Goal: Transaction & Acquisition: Purchase product/service

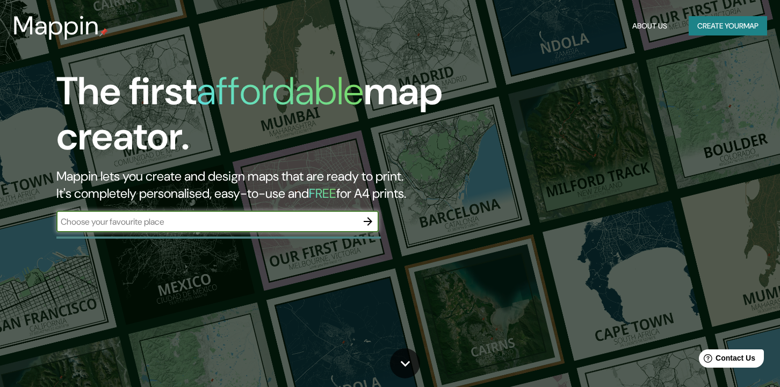
click at [296, 223] on input "text" at bounding box center [206, 221] width 301 height 12
type input "[GEOGRAPHIC_DATA]"
click at [366, 220] on icon "button" at bounding box center [368, 221] width 13 height 13
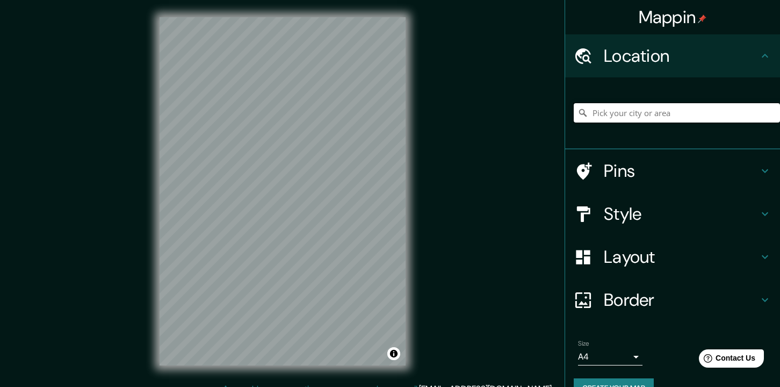
click at [650, 112] on input "Pick your city or area" at bounding box center [677, 112] width 206 height 19
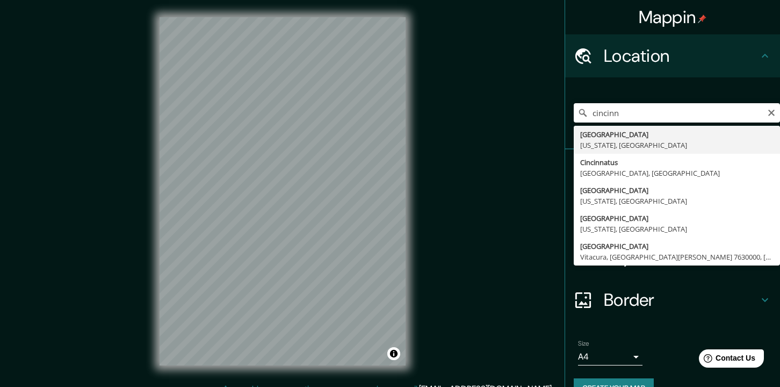
type input "[GEOGRAPHIC_DATA], [US_STATE], [GEOGRAPHIC_DATA]"
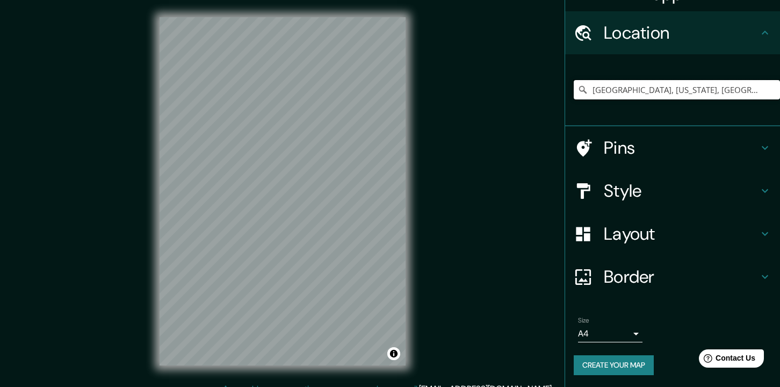
scroll to position [24, 0]
click at [627, 334] on body "Mappin Location [GEOGRAPHIC_DATA], [US_STATE], [GEOGRAPHIC_DATA] Pins Style Lay…" at bounding box center [390, 193] width 780 height 387
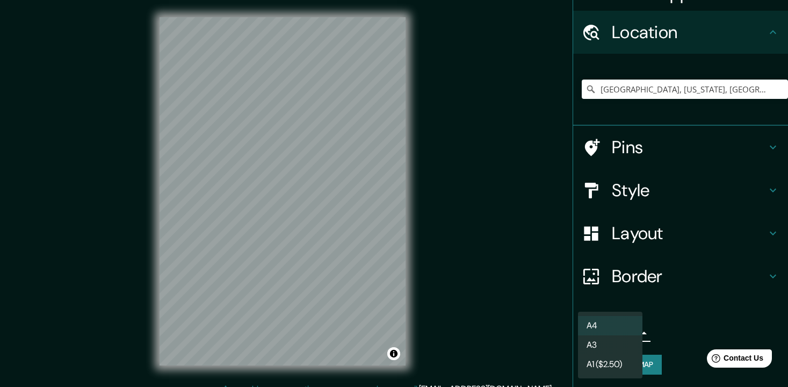
click at [636, 282] on div at bounding box center [394, 193] width 788 height 387
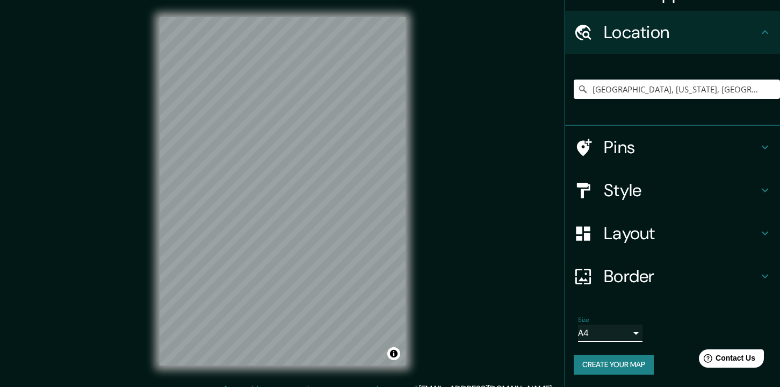
scroll to position [13, 0]
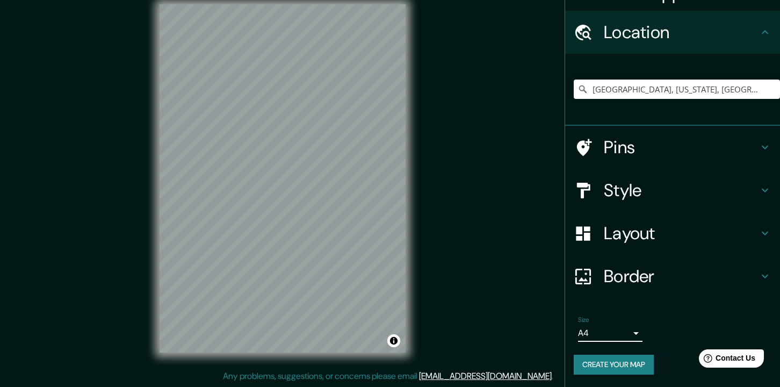
click at [616, 155] on h4 "Pins" at bounding box center [681, 146] width 155 height 21
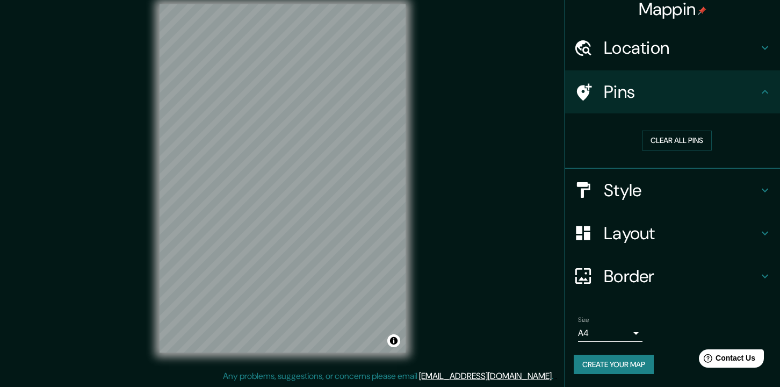
scroll to position [8, 0]
click at [681, 139] on button "Clear all pins" at bounding box center [677, 141] width 70 height 20
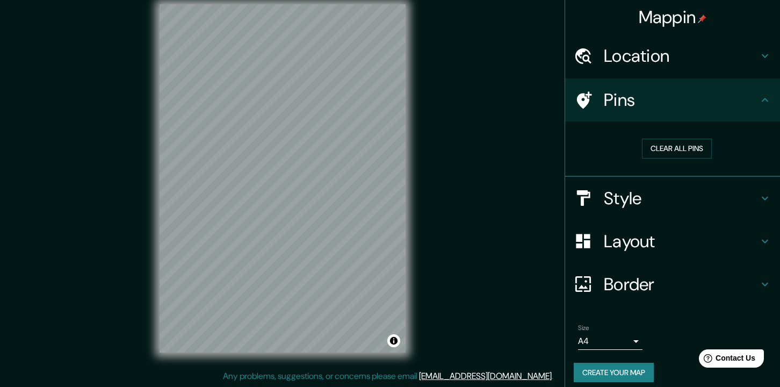
click at [697, 90] on h4 "Pins" at bounding box center [681, 99] width 155 height 21
click at [759, 99] on icon at bounding box center [765, 99] width 13 height 13
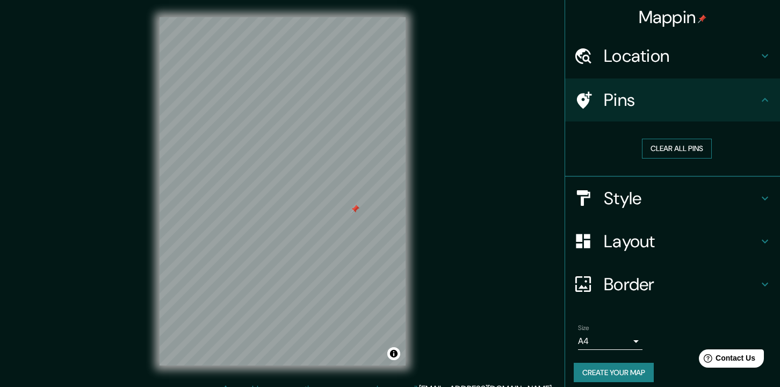
click at [677, 147] on button "Clear all pins" at bounding box center [677, 149] width 70 height 20
click at [683, 143] on button "Clear all pins" at bounding box center [677, 149] width 70 height 20
click at [759, 195] on icon at bounding box center [765, 198] width 13 height 13
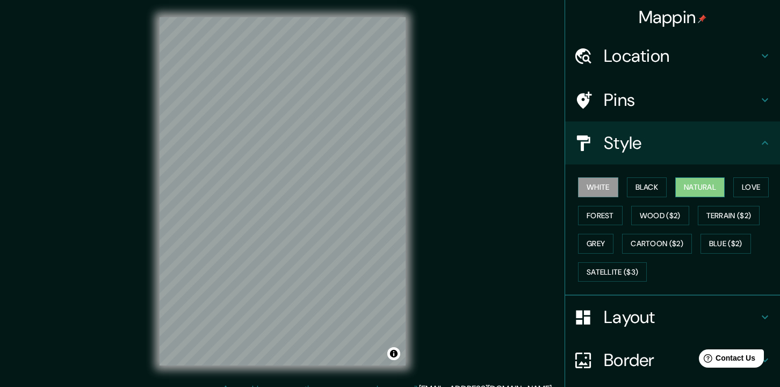
click at [683, 187] on button "Natural" at bounding box center [699, 187] width 49 height 20
click at [655, 241] on button "Cartoon ($2)" at bounding box center [657, 244] width 70 height 20
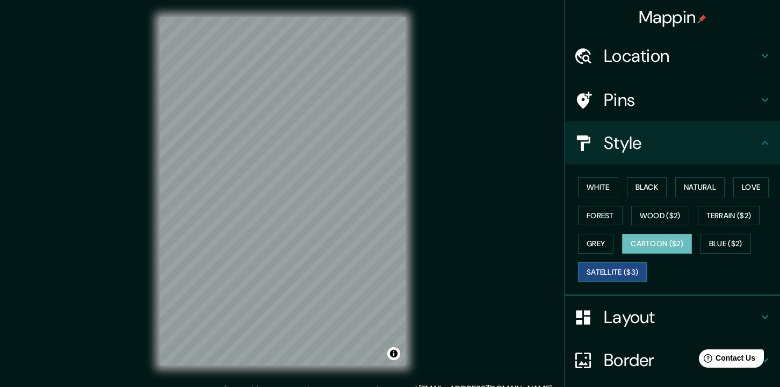
click at [619, 272] on button "Satellite ($3)" at bounding box center [612, 272] width 69 height 20
click at [595, 219] on button "Forest" at bounding box center [600, 216] width 45 height 20
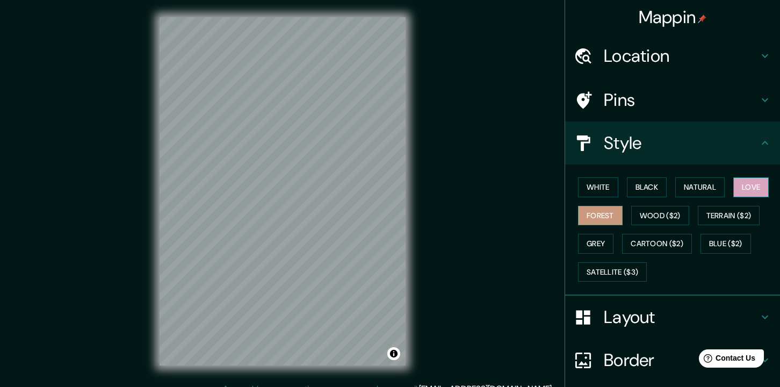
click at [759, 184] on button "Love" at bounding box center [750, 187] width 35 height 20
click at [673, 212] on button "Wood ($2)" at bounding box center [660, 216] width 58 height 20
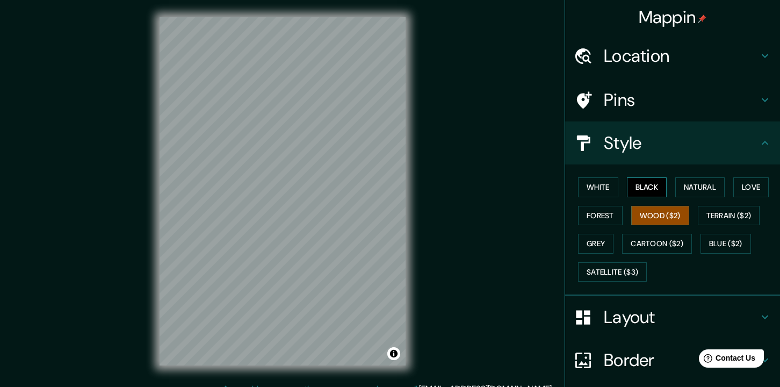
click at [642, 194] on button "Black" at bounding box center [647, 187] width 40 height 20
click at [591, 185] on button "White" at bounding box center [598, 187] width 40 height 20
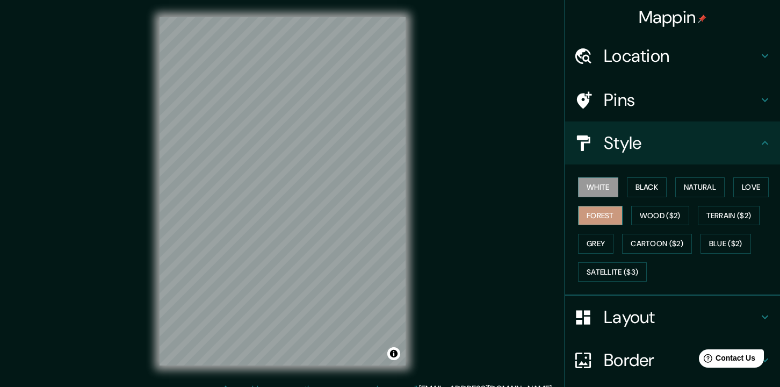
click at [579, 220] on button "Forest" at bounding box center [600, 216] width 45 height 20
click at [642, 218] on button "Wood ($2)" at bounding box center [660, 216] width 58 height 20
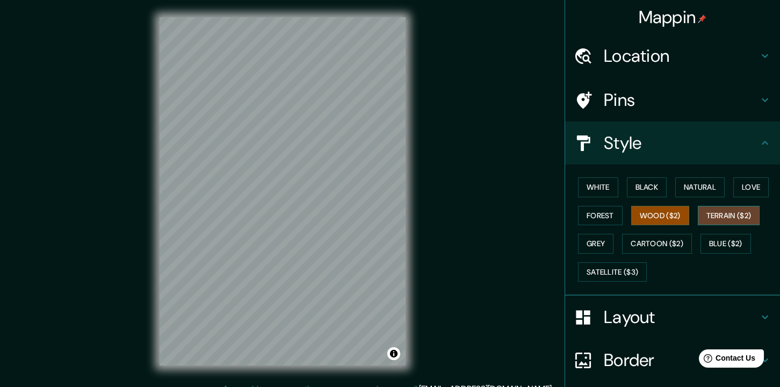
click at [712, 210] on button "Terrain ($2)" at bounding box center [729, 216] width 62 height 20
click at [591, 273] on button "Satellite ($3)" at bounding box center [612, 272] width 69 height 20
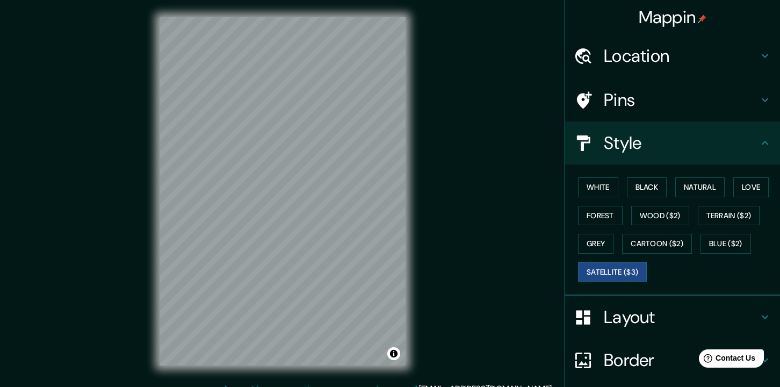
click at [759, 312] on icon at bounding box center [765, 317] width 13 height 13
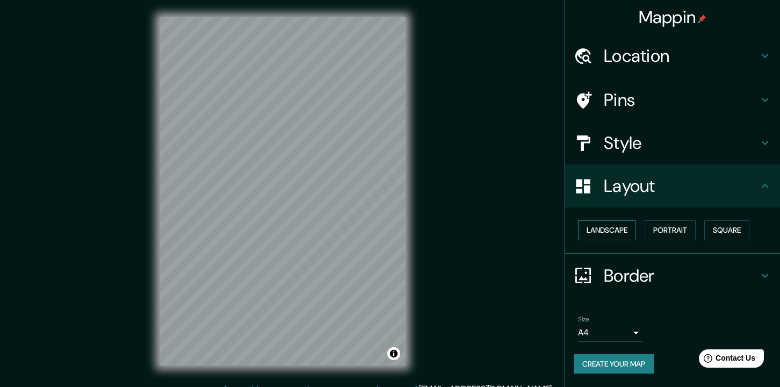
click at [610, 234] on button "Landscape" at bounding box center [607, 230] width 58 height 20
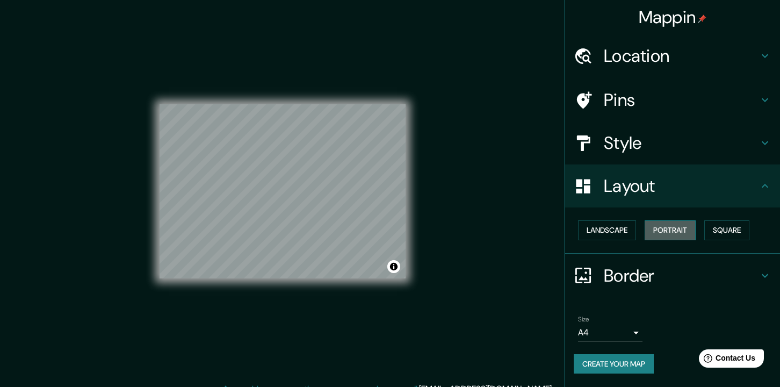
click at [679, 229] on button "Portrait" at bounding box center [670, 230] width 51 height 20
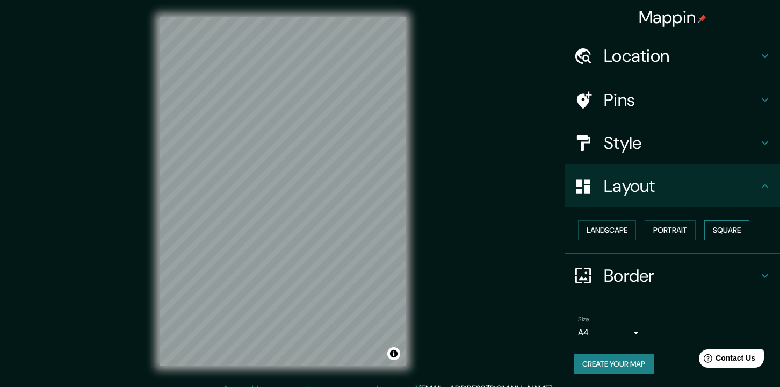
click at [717, 227] on button "Square" at bounding box center [726, 230] width 45 height 20
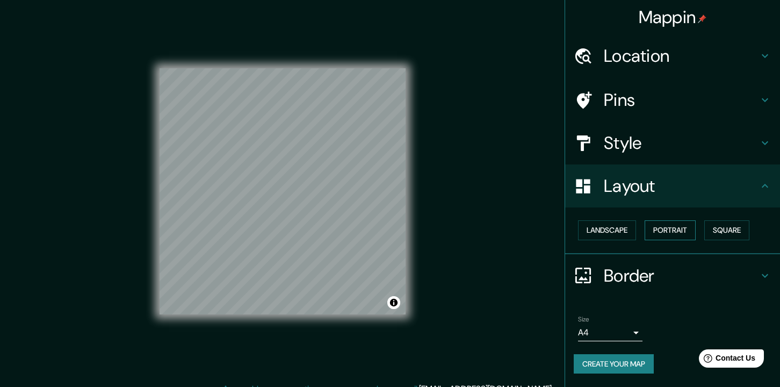
click at [670, 228] on button "Portrait" at bounding box center [670, 230] width 51 height 20
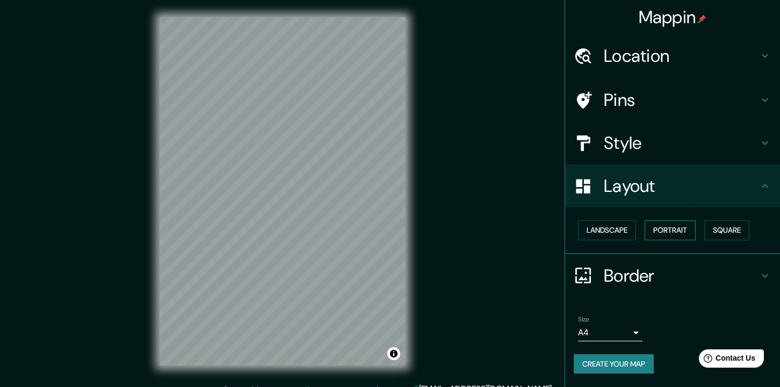
click at [670, 228] on button "Portrait" at bounding box center [670, 230] width 51 height 20
click at [765, 184] on icon at bounding box center [765, 186] width 6 height 4
click at [764, 185] on icon at bounding box center [765, 186] width 6 height 4
click at [762, 269] on icon at bounding box center [765, 275] width 13 height 13
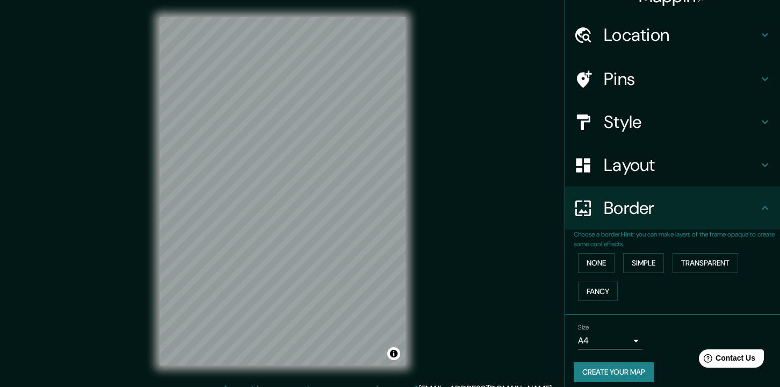
scroll to position [28, 0]
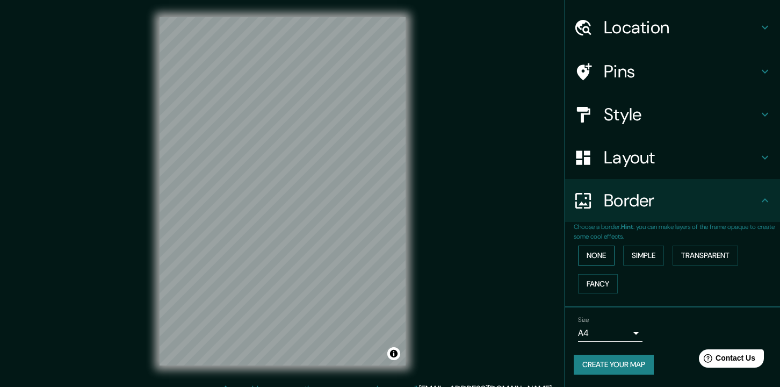
click at [580, 255] on button "None" at bounding box center [596, 256] width 37 height 20
click at [759, 25] on icon at bounding box center [765, 27] width 13 height 13
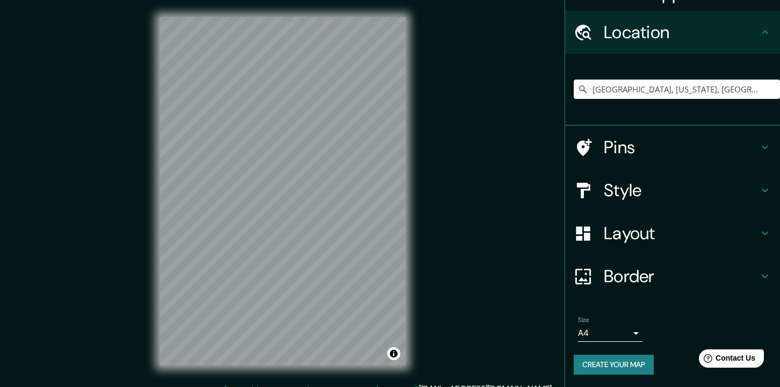
scroll to position [24, 0]
click at [674, 145] on h4 "Pins" at bounding box center [681, 146] width 155 height 21
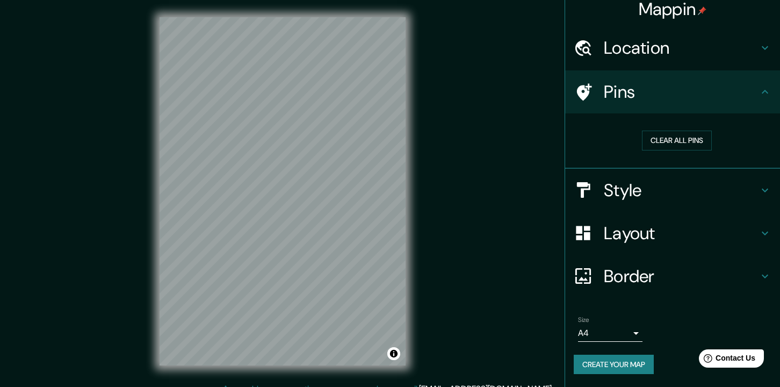
scroll to position [8, 0]
click at [759, 90] on icon at bounding box center [765, 91] width 13 height 13
click at [259, 211] on div at bounding box center [260, 214] width 9 height 9
click at [260, 214] on div at bounding box center [260, 214] width 9 height 9
click at [394, 354] on button "Toggle attribution" at bounding box center [393, 353] width 13 height 13
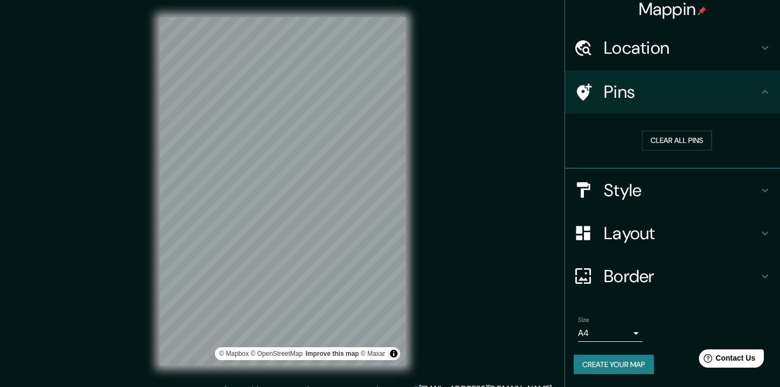
click at [453, 345] on div "Mappin Location [GEOGRAPHIC_DATA], [US_STATE], [GEOGRAPHIC_DATA] Pins Clear all…" at bounding box center [390, 200] width 780 height 400
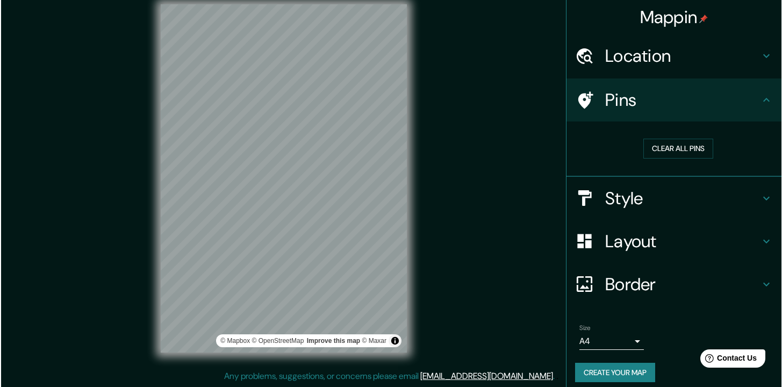
scroll to position [0, 0]
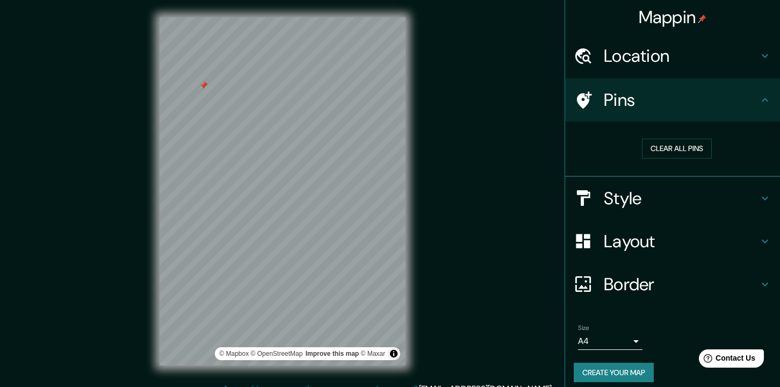
click at [205, 83] on div at bounding box center [203, 85] width 9 height 9
click at [496, 292] on div "Mappin Location [GEOGRAPHIC_DATA], [US_STATE], [GEOGRAPHIC_DATA] Pins Clear all…" at bounding box center [390, 200] width 780 height 400
click at [434, 132] on div "Mappin Location [GEOGRAPHIC_DATA], [US_STATE], [GEOGRAPHIC_DATA] Pins Clear all…" at bounding box center [390, 200] width 780 height 400
click at [480, 128] on div "Mappin Location [GEOGRAPHIC_DATA], [US_STATE], [GEOGRAPHIC_DATA] Pins Clear all…" at bounding box center [390, 200] width 780 height 400
click at [460, 289] on div "Mappin Location [GEOGRAPHIC_DATA], [US_STATE], [GEOGRAPHIC_DATA] Pins Clear all…" at bounding box center [390, 200] width 780 height 400
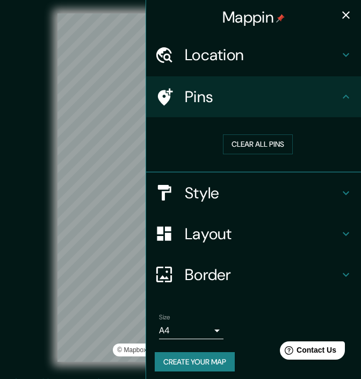
click at [340, 11] on icon "button" at bounding box center [346, 15] width 13 height 13
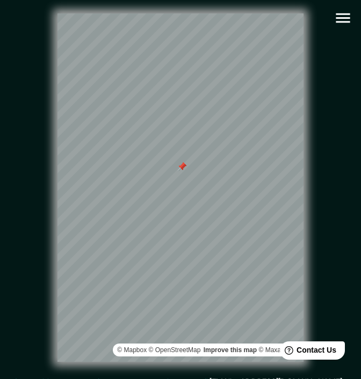
drag, startPoint x: 84, startPoint y: 178, endPoint x: 184, endPoint y: 170, distance: 100.2
click at [184, 170] on div at bounding box center [182, 166] width 9 height 9
drag, startPoint x: 181, startPoint y: 167, endPoint x: 177, endPoint y: 187, distance: 21.2
click at [177, 187] on div at bounding box center [177, 191] width 9 height 9
click at [178, 188] on div at bounding box center [179, 187] width 9 height 9
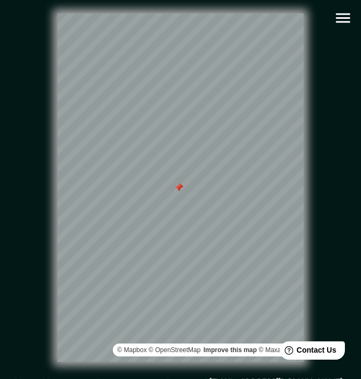
click at [179, 191] on div at bounding box center [179, 187] width 9 height 9
drag, startPoint x: 179, startPoint y: 189, endPoint x: 196, endPoint y: 170, distance: 25.1
click at [196, 170] on div at bounding box center [200, 167] width 9 height 9
click at [194, 171] on div at bounding box center [195, 168] width 9 height 9
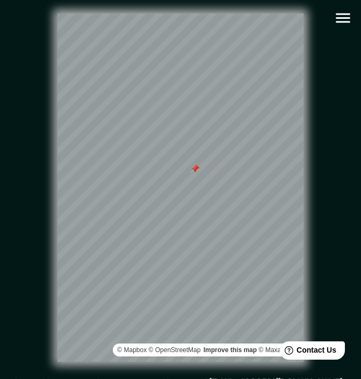
click at [194, 171] on div at bounding box center [195, 168] width 9 height 9
drag, startPoint x: 195, startPoint y: 170, endPoint x: 188, endPoint y: 160, distance: 12.4
click at [188, 160] on div at bounding box center [189, 158] width 9 height 9
click at [187, 162] on div at bounding box center [188, 158] width 9 height 9
click at [189, 160] on div at bounding box center [188, 158] width 9 height 9
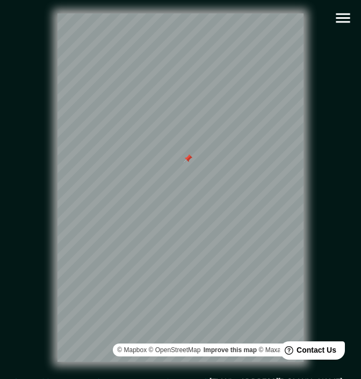
click at [189, 160] on div at bounding box center [188, 158] width 9 height 9
click at [264, 256] on div at bounding box center [265, 252] width 9 height 9
click at [251, 139] on div at bounding box center [252, 136] width 9 height 9
click at [250, 136] on div at bounding box center [252, 136] width 9 height 9
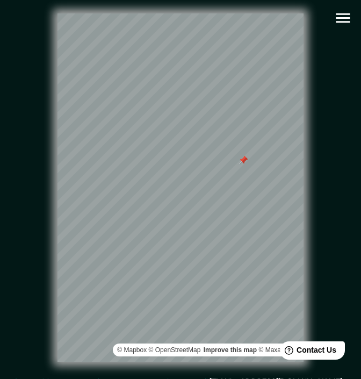
drag, startPoint x: 251, startPoint y: 140, endPoint x: 242, endPoint y: 162, distance: 24.1
click at [242, 162] on div at bounding box center [243, 160] width 9 height 9
click at [241, 160] on div at bounding box center [243, 159] width 9 height 9
click at [243, 161] on div at bounding box center [243, 159] width 9 height 9
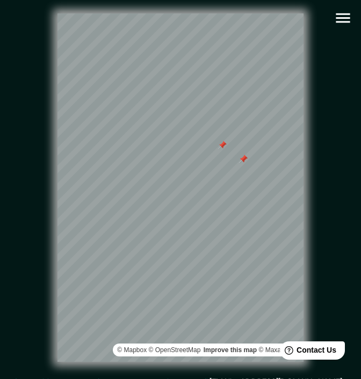
click at [222, 149] on div at bounding box center [222, 145] width 9 height 9
click at [242, 161] on div at bounding box center [243, 159] width 9 height 9
drag, startPoint x: 242, startPoint y: 160, endPoint x: 201, endPoint y: 155, distance: 40.6
click at [201, 155] on div at bounding box center [203, 153] width 9 height 9
click at [201, 154] on div at bounding box center [203, 153] width 9 height 9
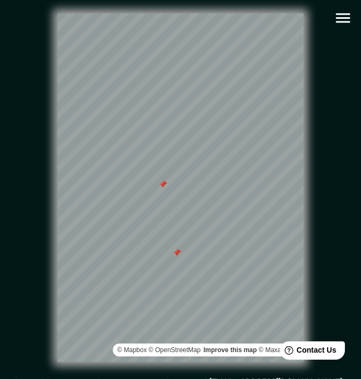
click at [177, 256] on div at bounding box center [176, 252] width 9 height 9
click at [163, 186] on div at bounding box center [162, 184] width 9 height 9
click at [314, 283] on div "© Mapbox © OpenStreetMap Improve this map © Maxar" at bounding box center [180, 187] width 325 height 341
click at [343, 262] on div "© Mapbox © OpenStreetMap Improve this map © Maxar" at bounding box center [180, 187] width 325 height 341
click at [18, 237] on div "© Mapbox © OpenStreetMap Improve this map © Maxar" at bounding box center [180, 187] width 325 height 341
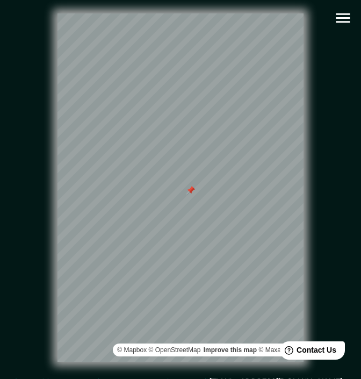
click at [189, 193] on div at bounding box center [190, 190] width 9 height 9
click at [3, 181] on div "© Mapbox © OpenStreetMap Improve this map © Maxar" at bounding box center [180, 188] width 359 height 376
click at [308, 139] on div "© Mapbox © OpenStreetMap Improve this map © Maxar" at bounding box center [180, 187] width 325 height 341
click at [340, 119] on div "© Mapbox © OpenStreetMap Improve this map © Maxar" at bounding box center [180, 187] width 325 height 341
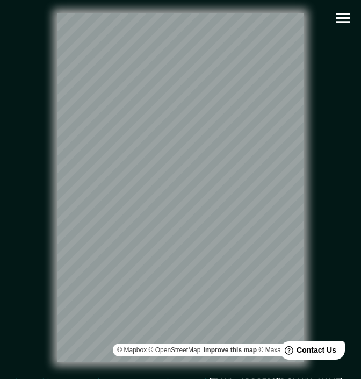
click at [330, 226] on div "© Mapbox © OpenStreetMap Improve this map © Maxar" at bounding box center [180, 187] width 325 height 341
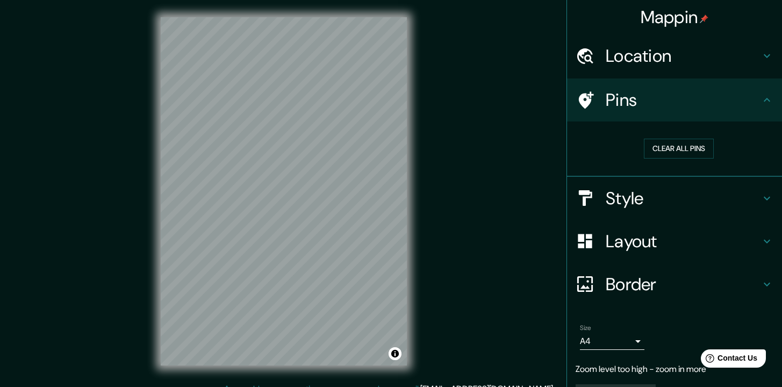
click at [531, 206] on div "Mappin Location Pins Clear all pins Style Layout Border Choose a border. Hint :…" at bounding box center [391, 200] width 782 height 400
click at [695, 55] on h4 "Location" at bounding box center [682, 55] width 155 height 21
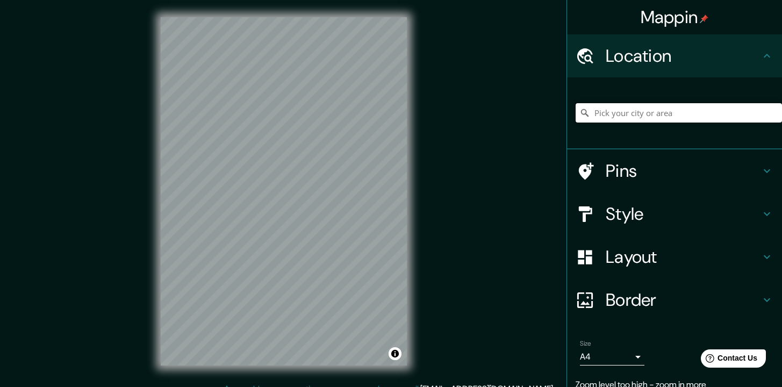
click at [657, 113] on input "Pick your city or area" at bounding box center [678, 112] width 206 height 19
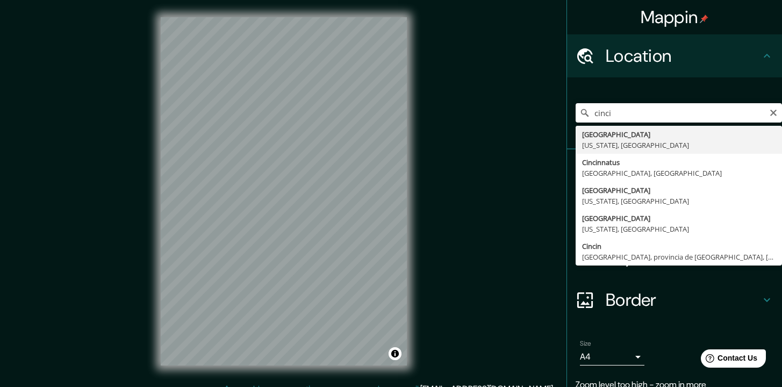
type input "[GEOGRAPHIC_DATA], [US_STATE], [GEOGRAPHIC_DATA]"
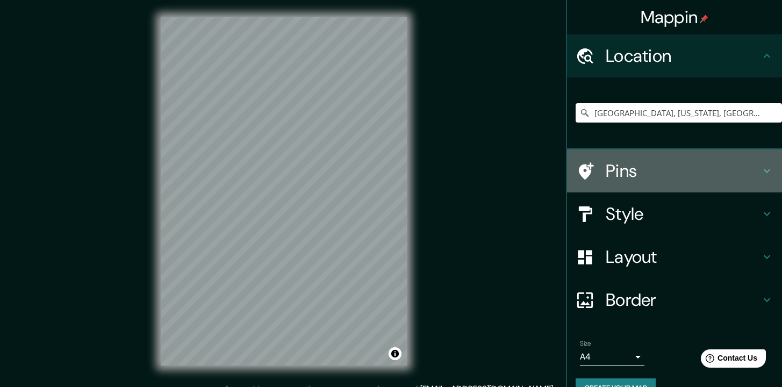
click at [605, 174] on h4 "Pins" at bounding box center [682, 170] width 155 height 21
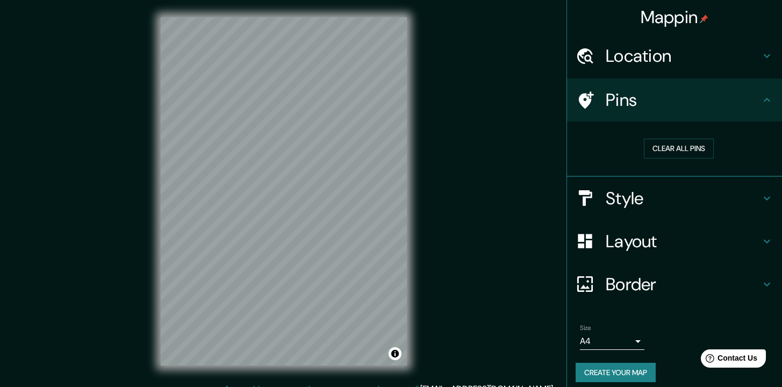
click at [760, 95] on icon at bounding box center [766, 99] width 13 height 13
click at [605, 91] on h4 "Pins" at bounding box center [682, 99] width 155 height 21
click at [760, 199] on icon at bounding box center [766, 198] width 13 height 13
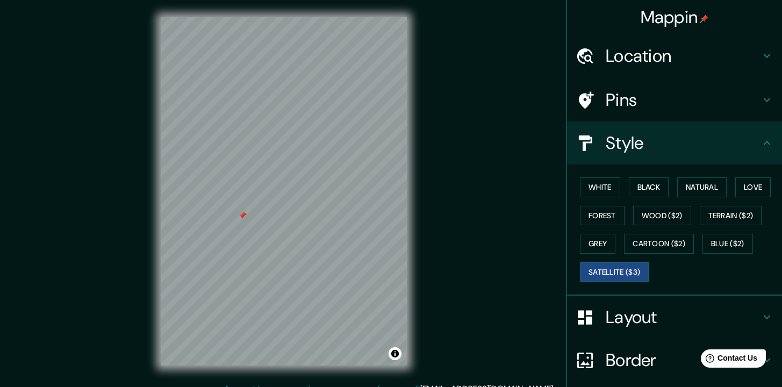
click at [240, 216] on div at bounding box center [242, 215] width 9 height 9
click at [395, 353] on button "Toggle attribution" at bounding box center [394, 353] width 13 height 13
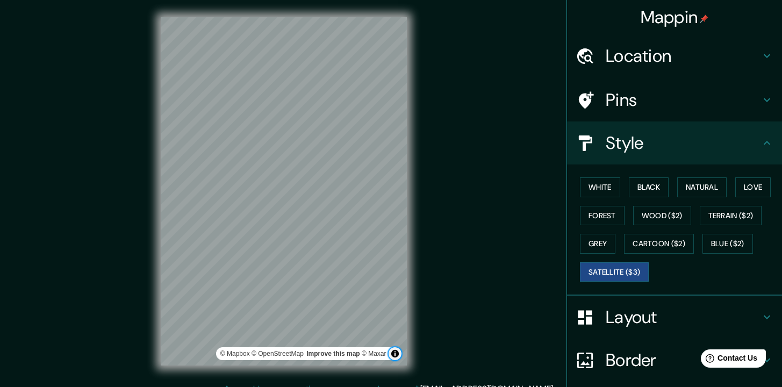
click at [395, 353] on button "Toggle attribution" at bounding box center [394, 353] width 13 height 13
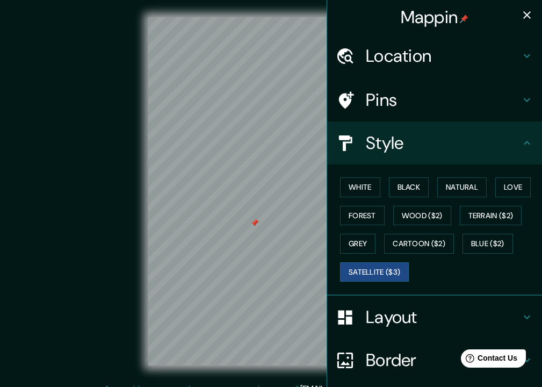
click at [252, 222] on div at bounding box center [254, 223] width 9 height 9
click at [261, 207] on div at bounding box center [261, 207] width 9 height 9
click at [523, 15] on icon "button" at bounding box center [527, 15] width 8 height 8
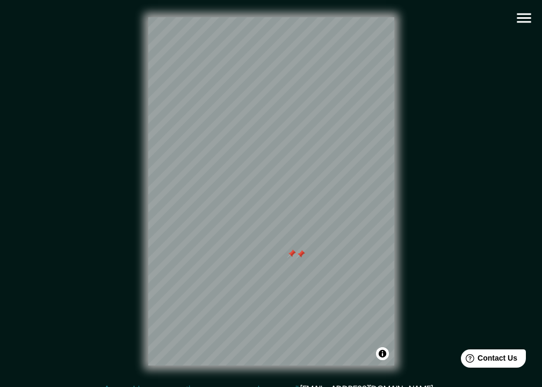
click at [301, 254] on div at bounding box center [301, 254] width 9 height 9
click at [138, 293] on div "© Mapbox © OpenStreetMap Improve this map © Maxar" at bounding box center [271, 191] width 488 height 348
click at [137, 300] on div "© Mapbox © OpenStreetMap Improve this map © Maxar" at bounding box center [271, 191] width 488 height 348
click at [403, 248] on div "© Mapbox © OpenStreetMap Improve this map © Maxar" at bounding box center [271, 191] width 488 height 348
click at [243, 127] on div at bounding box center [246, 124] width 9 height 9
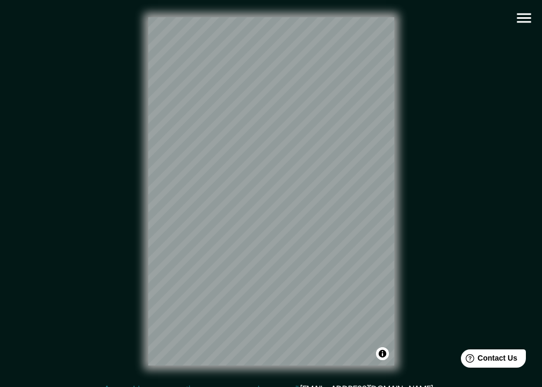
click at [242, 386] on html "Mappin Location [GEOGRAPHIC_DATA], [US_STATE], [GEOGRAPHIC_DATA] Pins Style Whi…" at bounding box center [271, 193] width 542 height 387
click at [143, 131] on div "© Mapbox © OpenStreetMap Improve this map © Maxar" at bounding box center [271, 191] width 488 height 348
click at [129, 241] on div "© Mapbox © OpenStreetMap Improve this map © Maxar" at bounding box center [271, 191] width 488 height 348
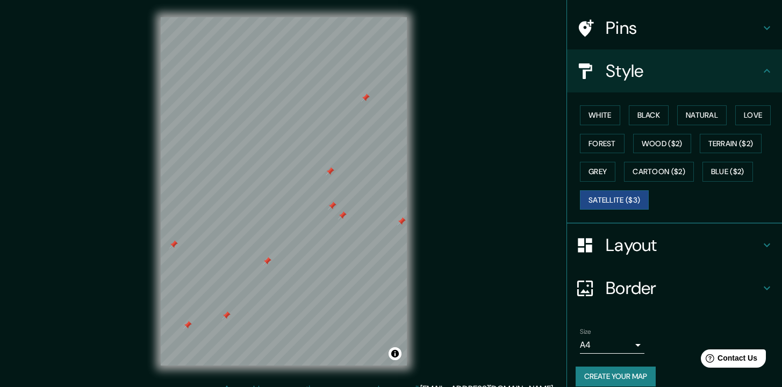
scroll to position [84, 0]
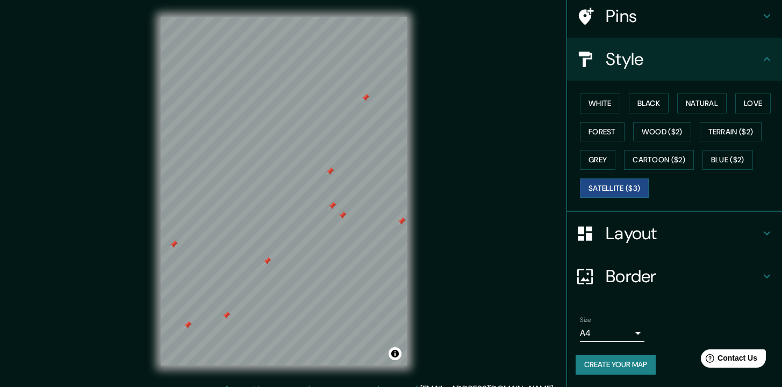
click at [615, 364] on button "Create your map" at bounding box center [615, 365] width 80 height 20
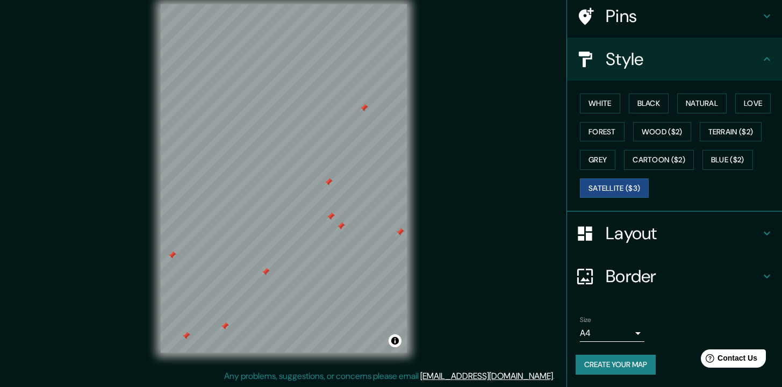
click at [620, 363] on button "Create your map" at bounding box center [615, 365] width 80 height 20
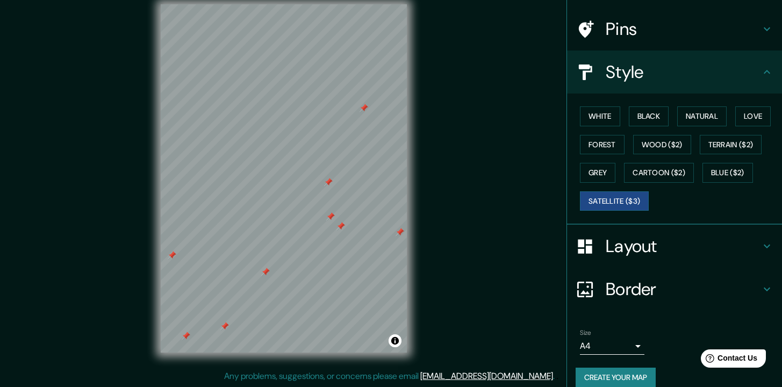
scroll to position [84, 0]
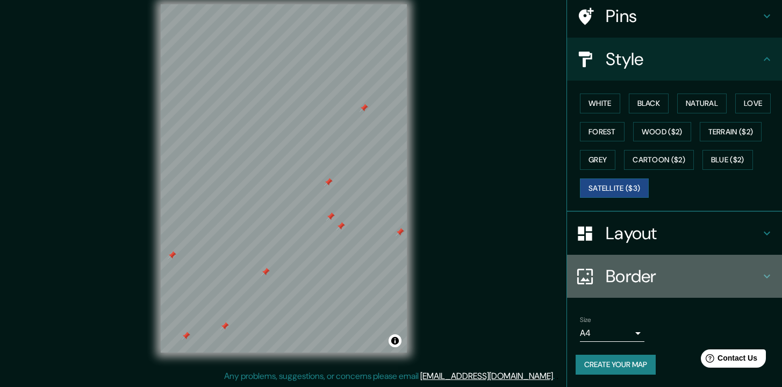
click at [760, 270] on icon at bounding box center [766, 276] width 13 height 13
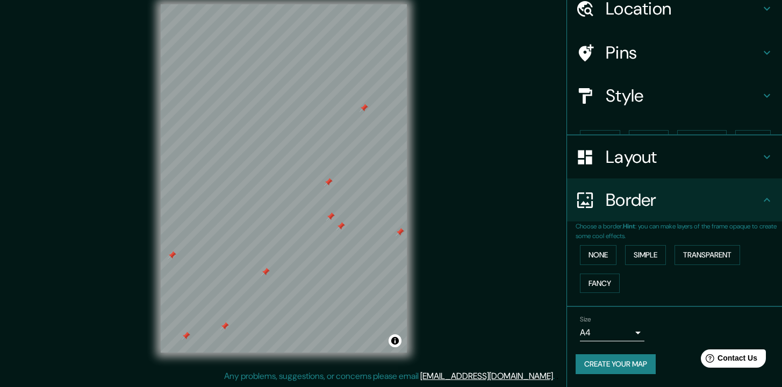
scroll to position [28, 0]
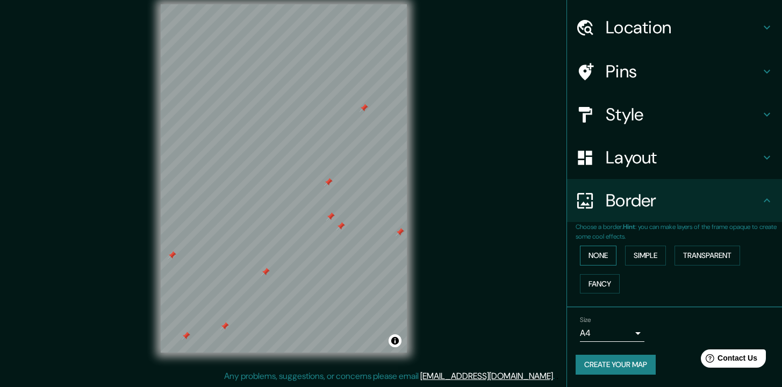
click at [581, 255] on button "None" at bounding box center [598, 256] width 37 height 20
click at [760, 155] on icon at bounding box center [766, 157] width 13 height 13
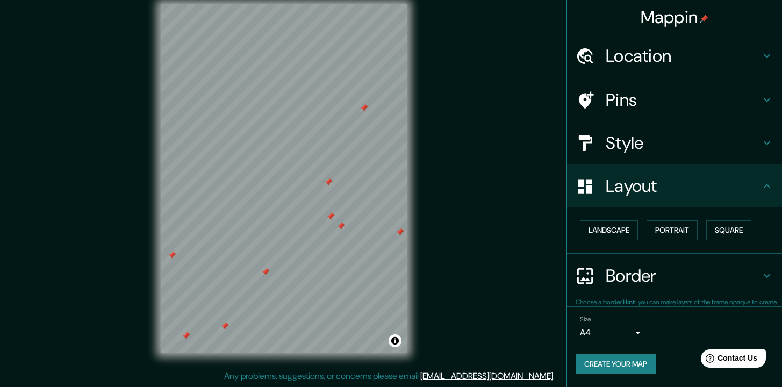
scroll to position [0, 0]
click at [605, 229] on button "Landscape" at bounding box center [609, 230] width 58 height 20
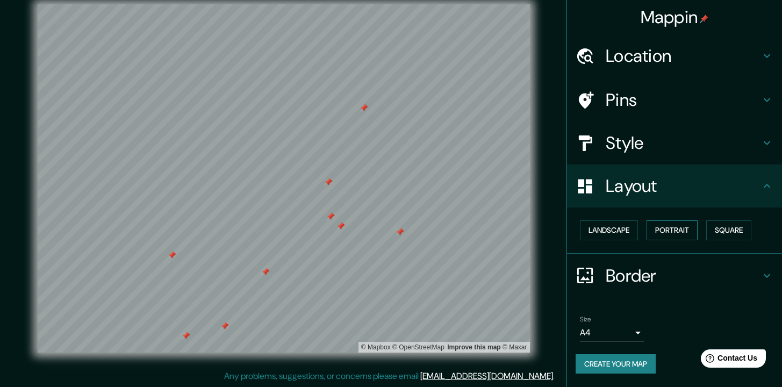
click at [685, 236] on button "Portrait" at bounding box center [671, 230] width 51 height 20
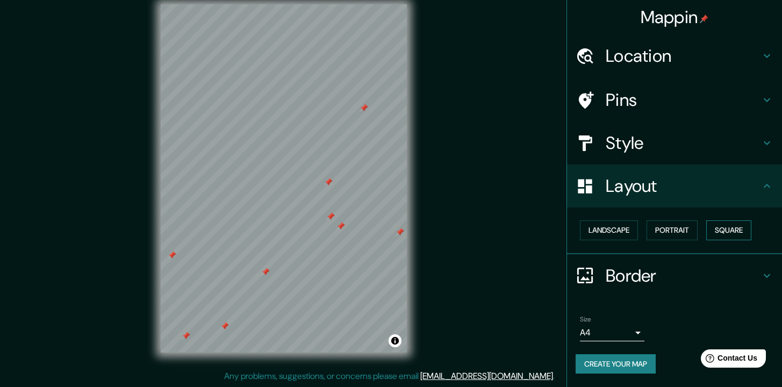
click at [729, 232] on button "Square" at bounding box center [728, 230] width 45 height 20
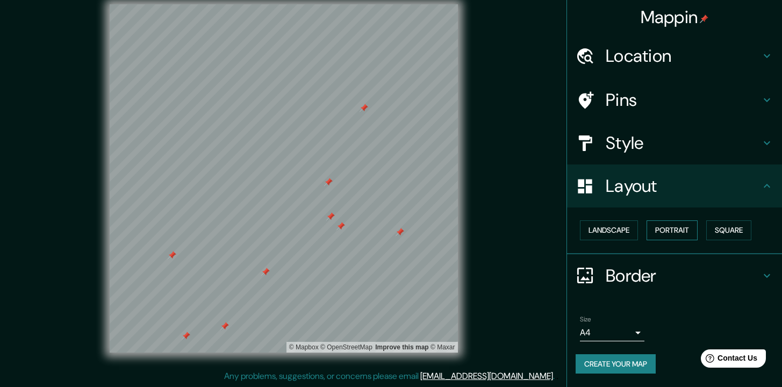
click at [672, 228] on button "Portrait" at bounding box center [671, 230] width 51 height 20
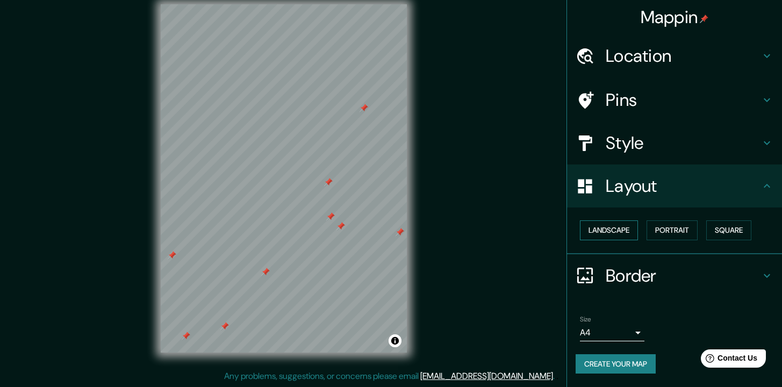
click at [611, 223] on button "Landscape" at bounding box center [609, 230] width 58 height 20
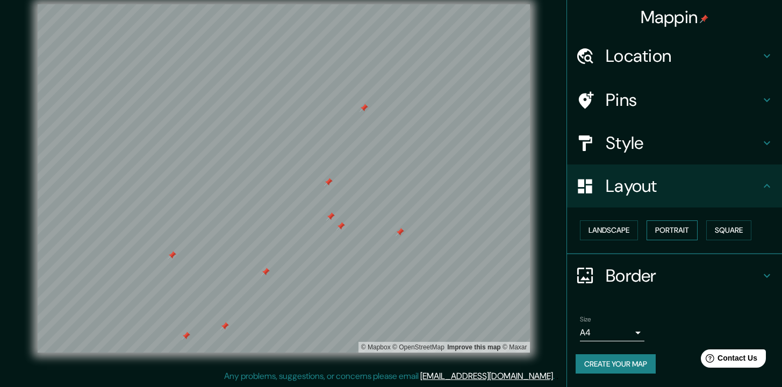
click at [664, 230] on button "Portrait" at bounding box center [671, 230] width 51 height 20
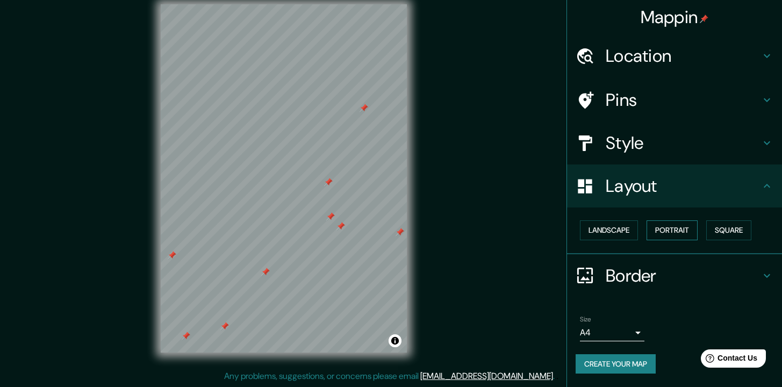
click at [683, 230] on button "Portrait" at bounding box center [671, 230] width 51 height 20
click at [740, 226] on button "Square" at bounding box center [728, 230] width 45 height 20
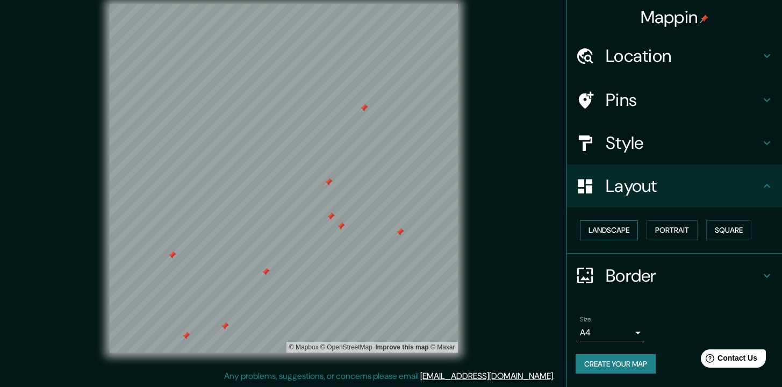
click at [612, 229] on button "Landscape" at bounding box center [609, 230] width 58 height 20
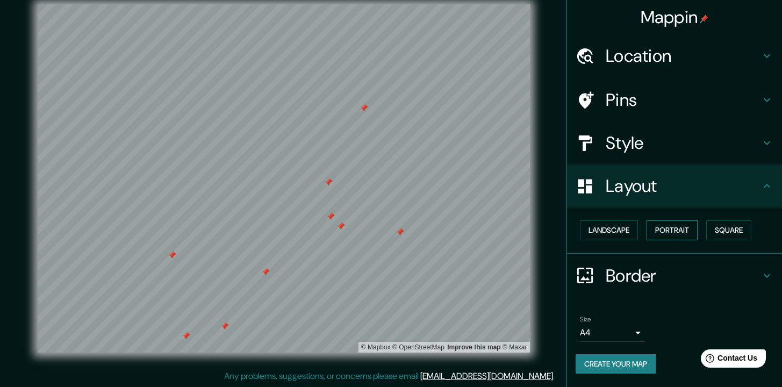
click at [674, 233] on button "Portrait" at bounding box center [671, 230] width 51 height 20
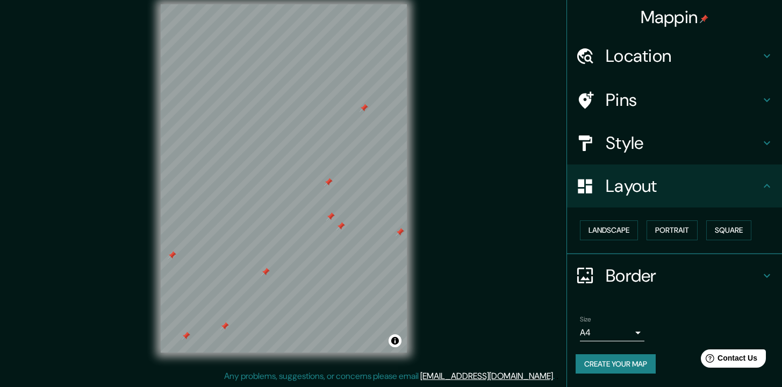
click at [767, 137] on icon at bounding box center [766, 142] width 13 height 13
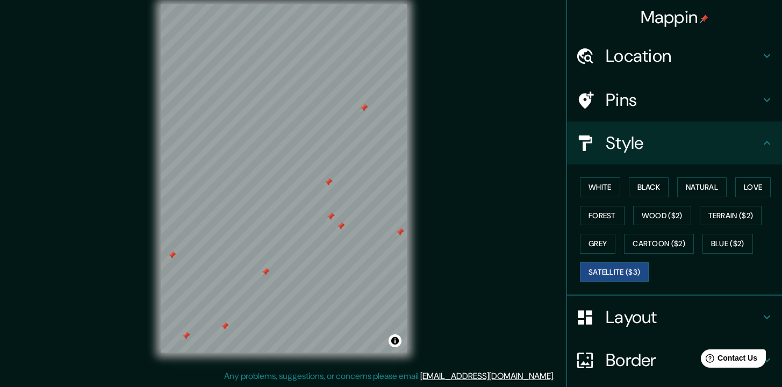
click at [760, 100] on icon at bounding box center [766, 99] width 13 height 13
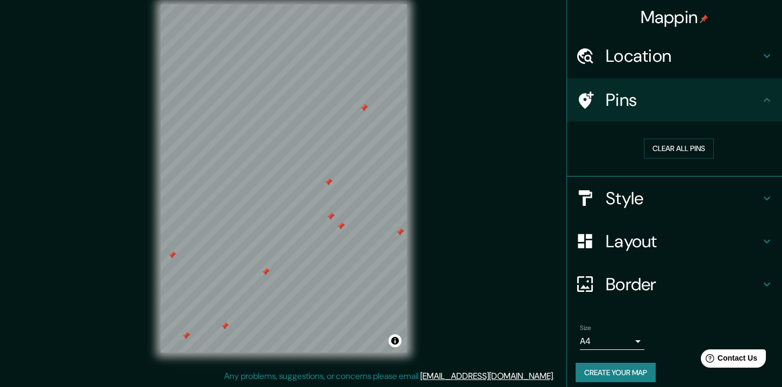
scroll to position [8, 0]
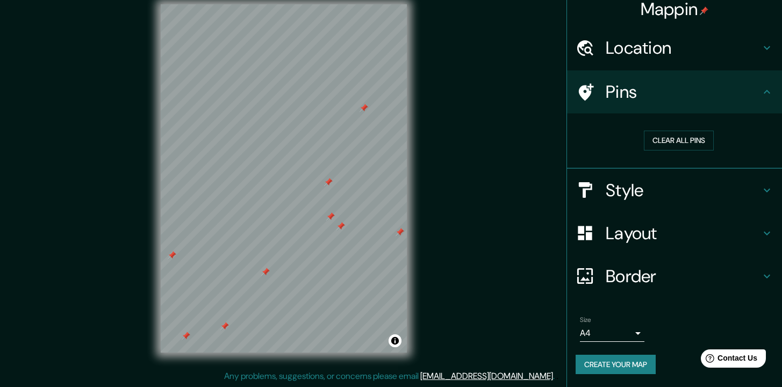
click at [616, 362] on button "Create your map" at bounding box center [615, 365] width 80 height 20
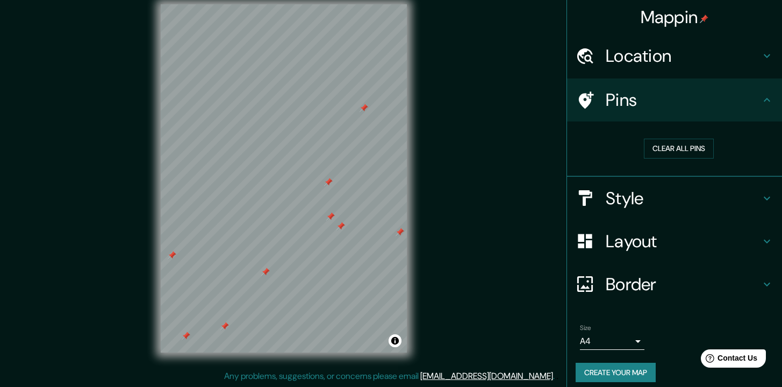
click at [495, 126] on div "© Mapbox © OpenStreetMap Improve this map © Maxar" at bounding box center [284, 178] width 704 height 348
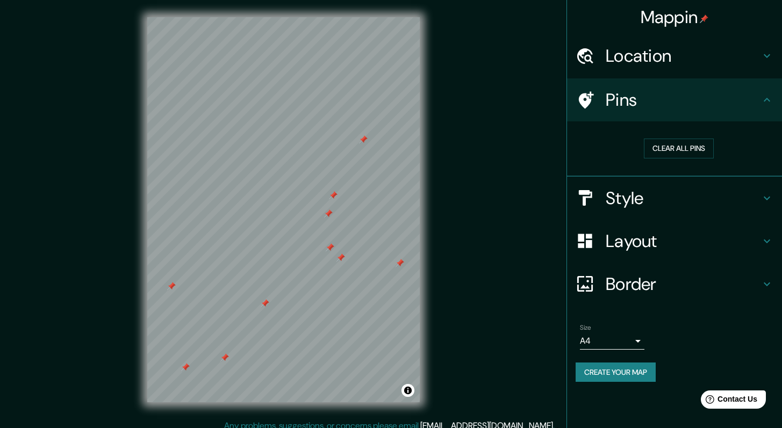
click at [333, 193] on div at bounding box center [333, 195] width 9 height 9
